Goal: Task Accomplishment & Management: Use online tool/utility

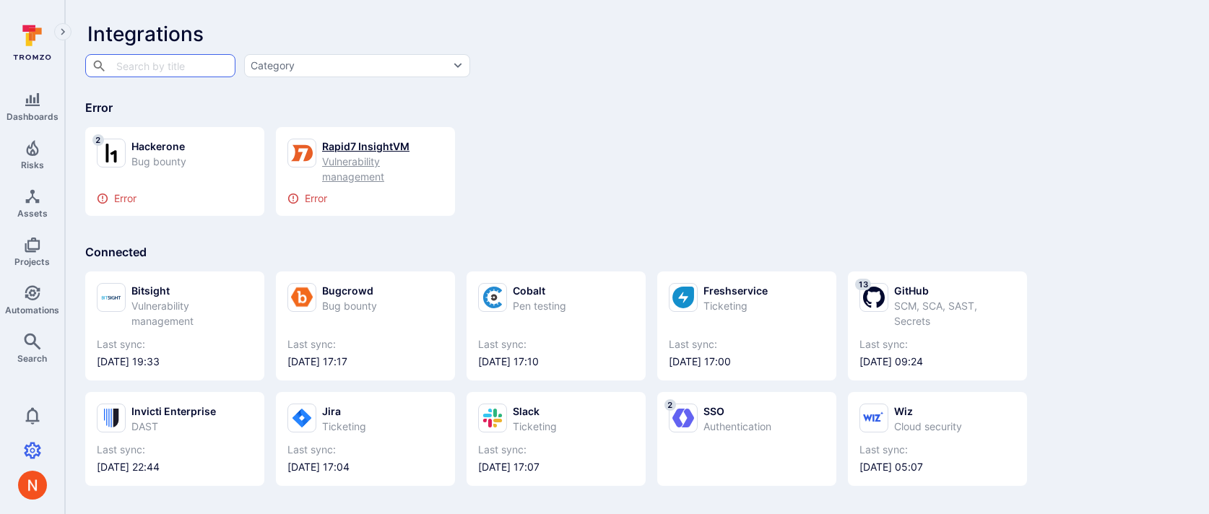
click at [346, 175] on div "Vulnerability management" at bounding box center [382, 169] width 121 height 30
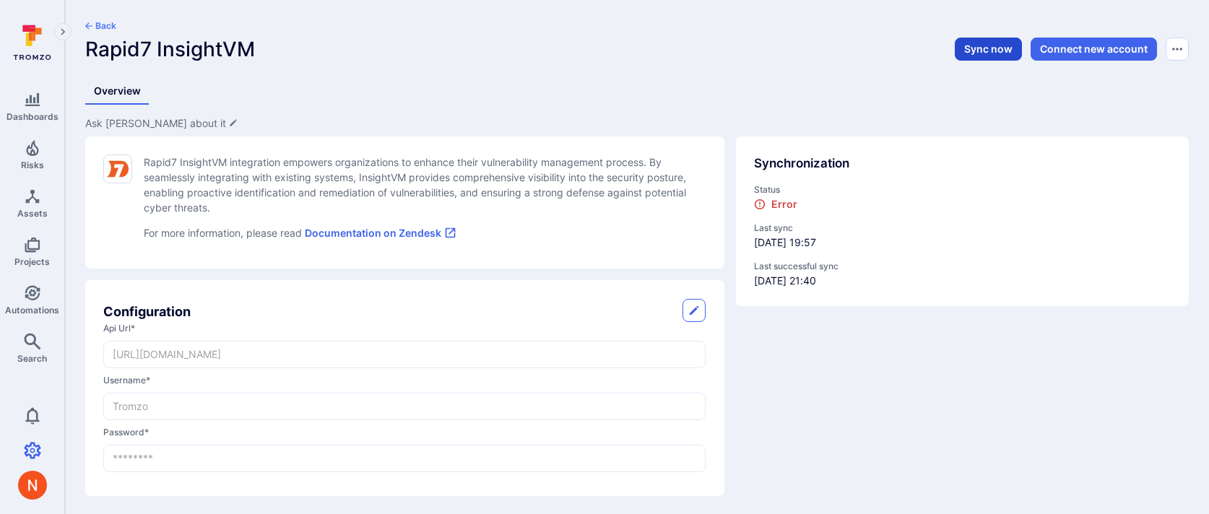
click at [992, 53] on button "Sync now" at bounding box center [988, 49] width 67 height 23
